Goal: Task Accomplishment & Management: Use online tool/utility

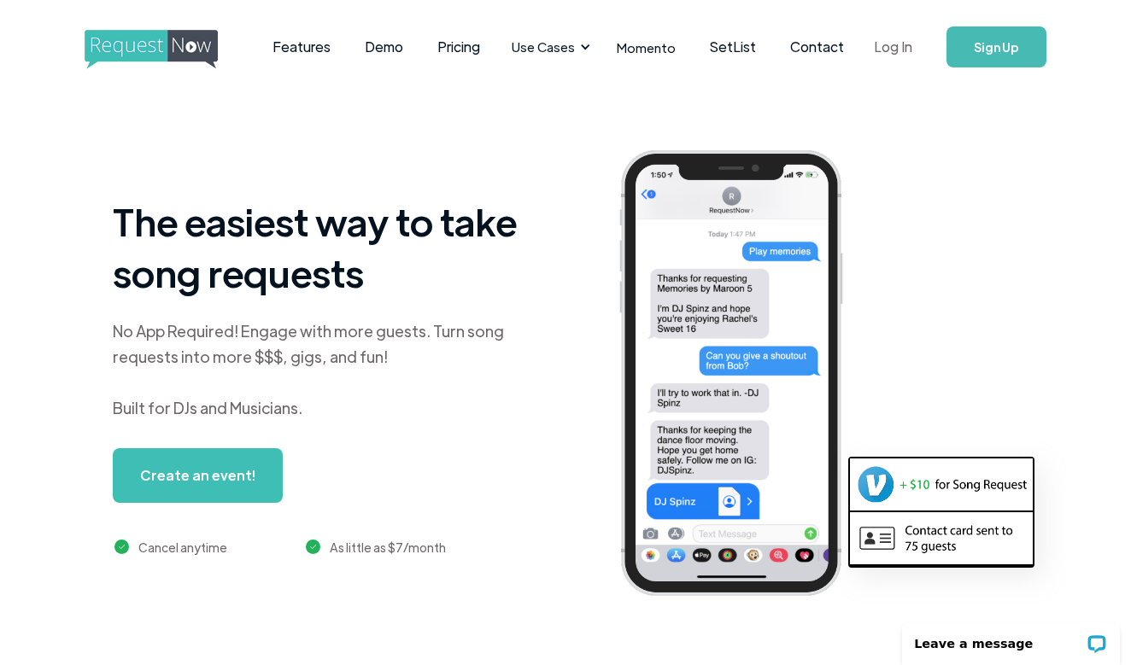
click at [876, 61] on link "Log In" at bounding box center [893, 47] width 73 height 60
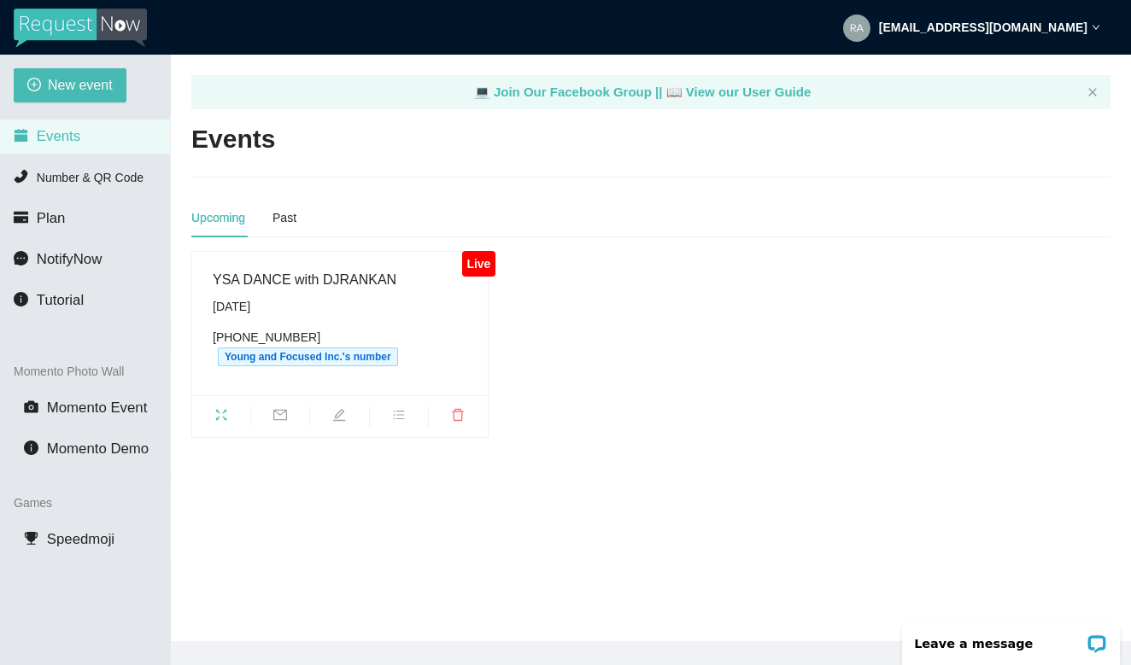
click at [399, 303] on div "[DATE]" at bounding box center [340, 306] width 255 height 19
click at [285, 278] on div "YSA DANCE with DJRANKAN" at bounding box center [340, 279] width 255 height 21
click at [221, 413] on icon "fullscreen" at bounding box center [221, 415] width 14 height 14
